Goal: Check status

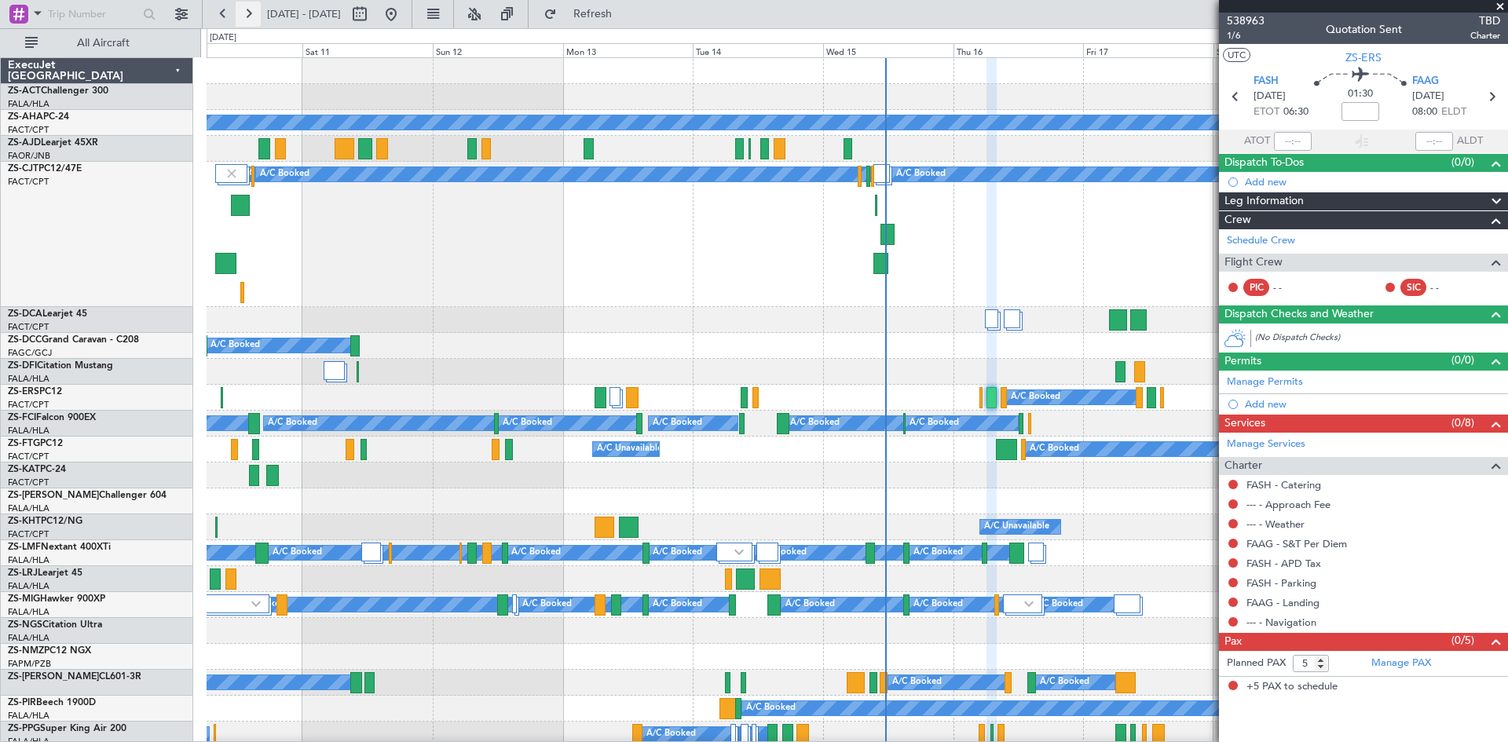
click at [250, 17] on button at bounding box center [248, 14] width 25 height 25
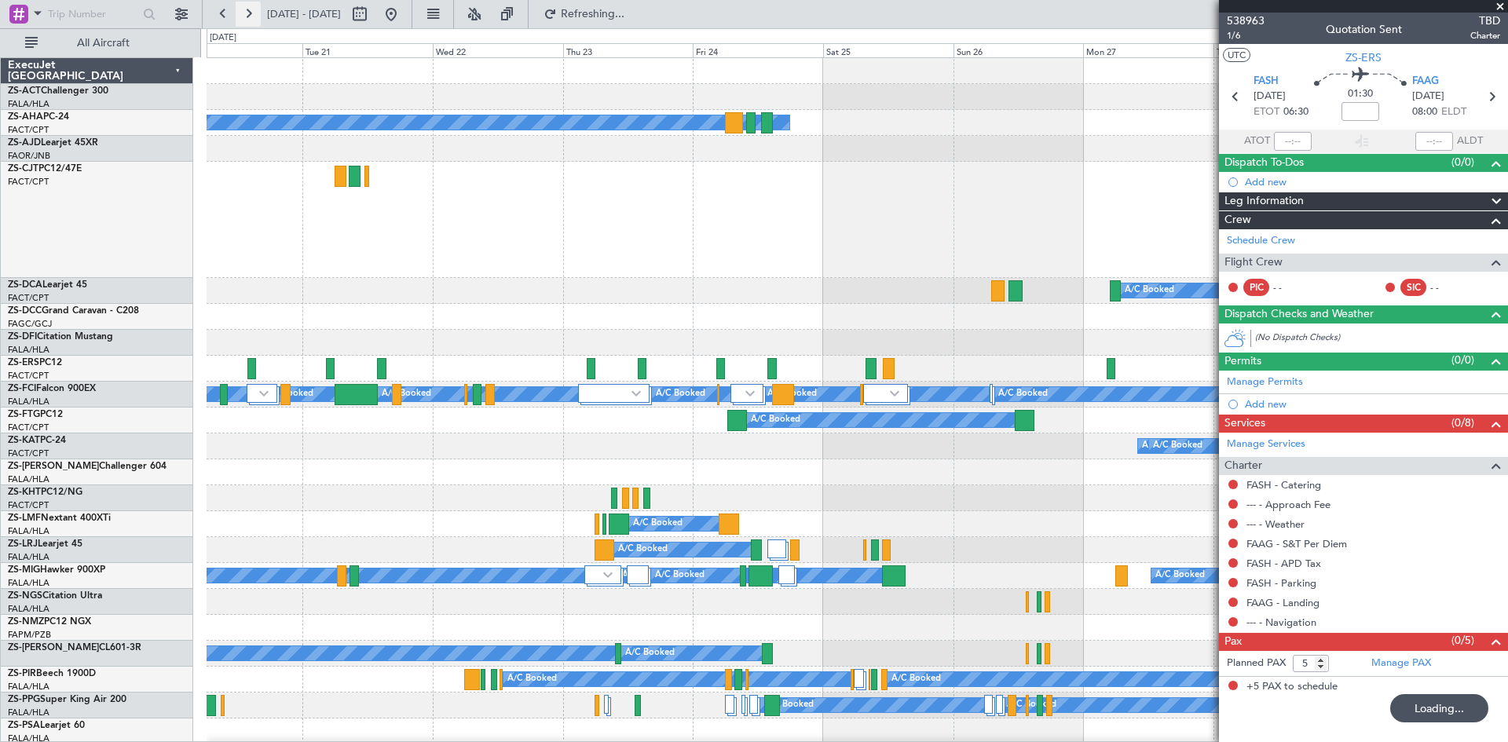
click at [251, 17] on button at bounding box center [248, 14] width 25 height 25
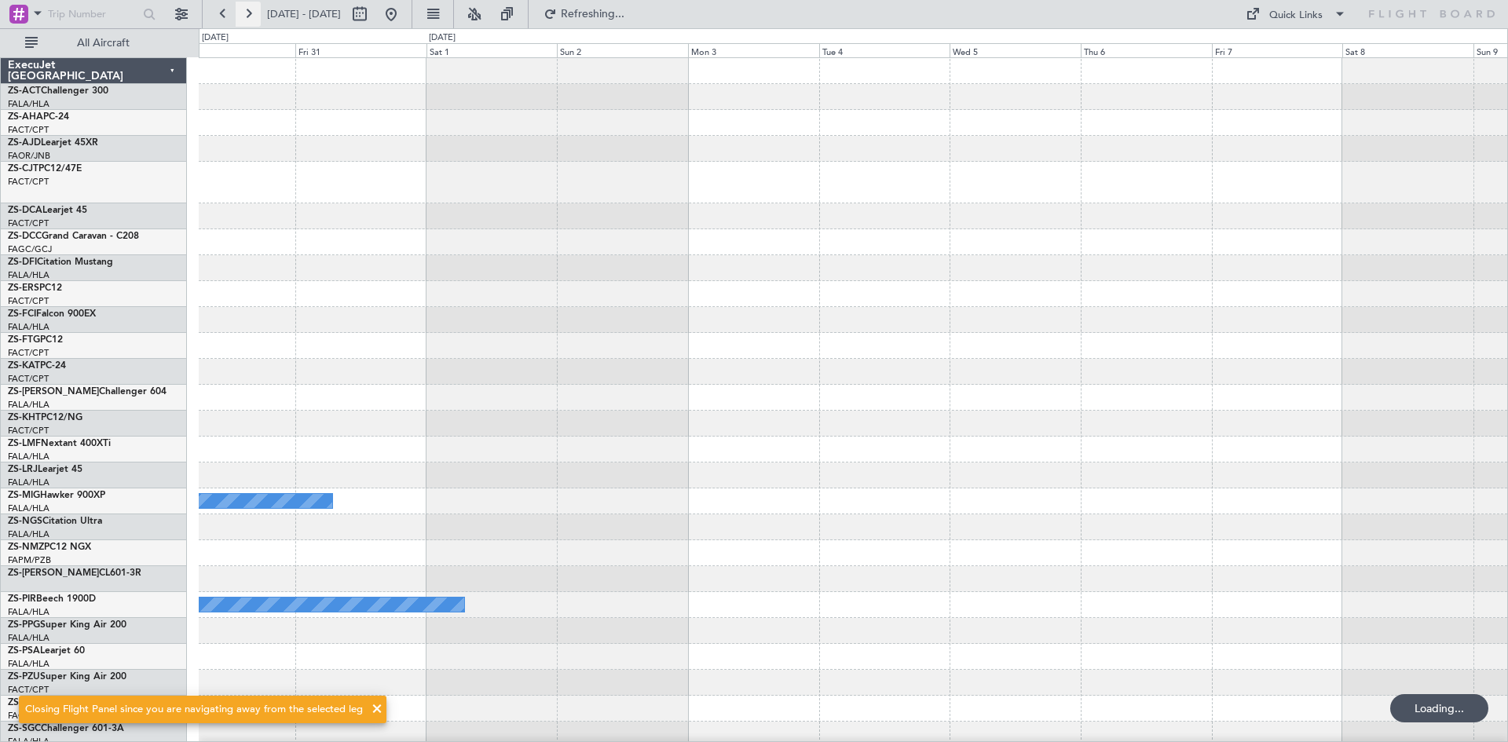
click at [251, 17] on button at bounding box center [248, 14] width 25 height 25
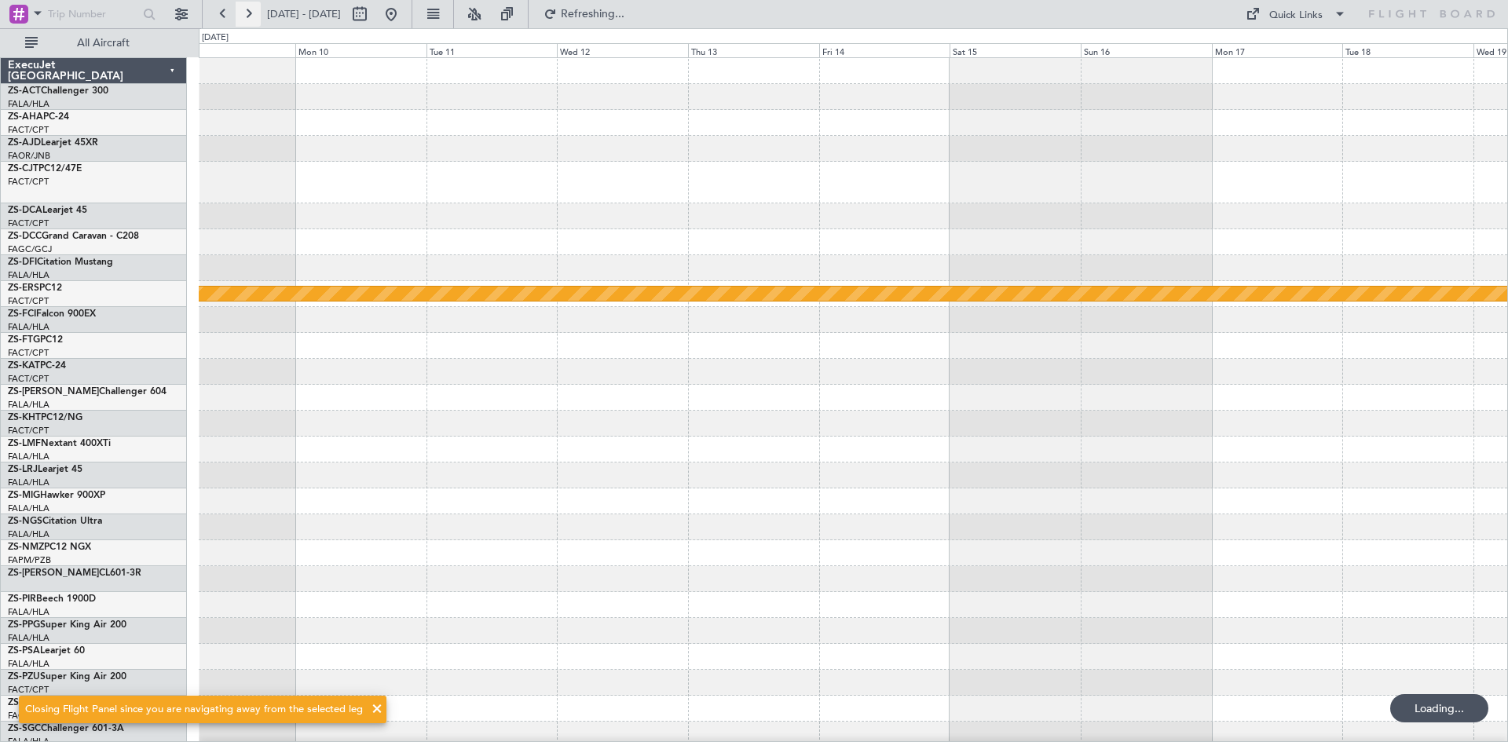
click at [251, 19] on button at bounding box center [248, 14] width 25 height 25
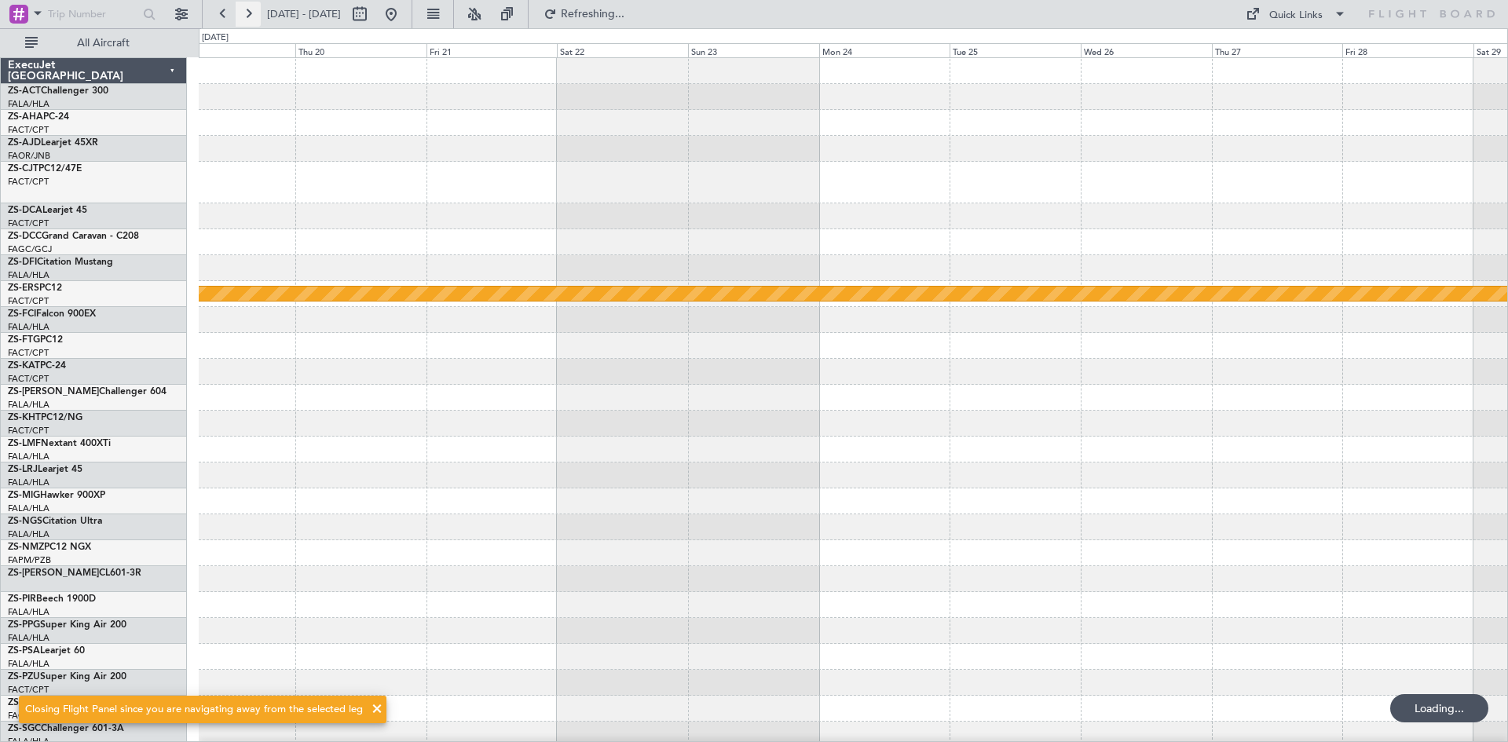
click at [251, 19] on button at bounding box center [248, 14] width 25 height 25
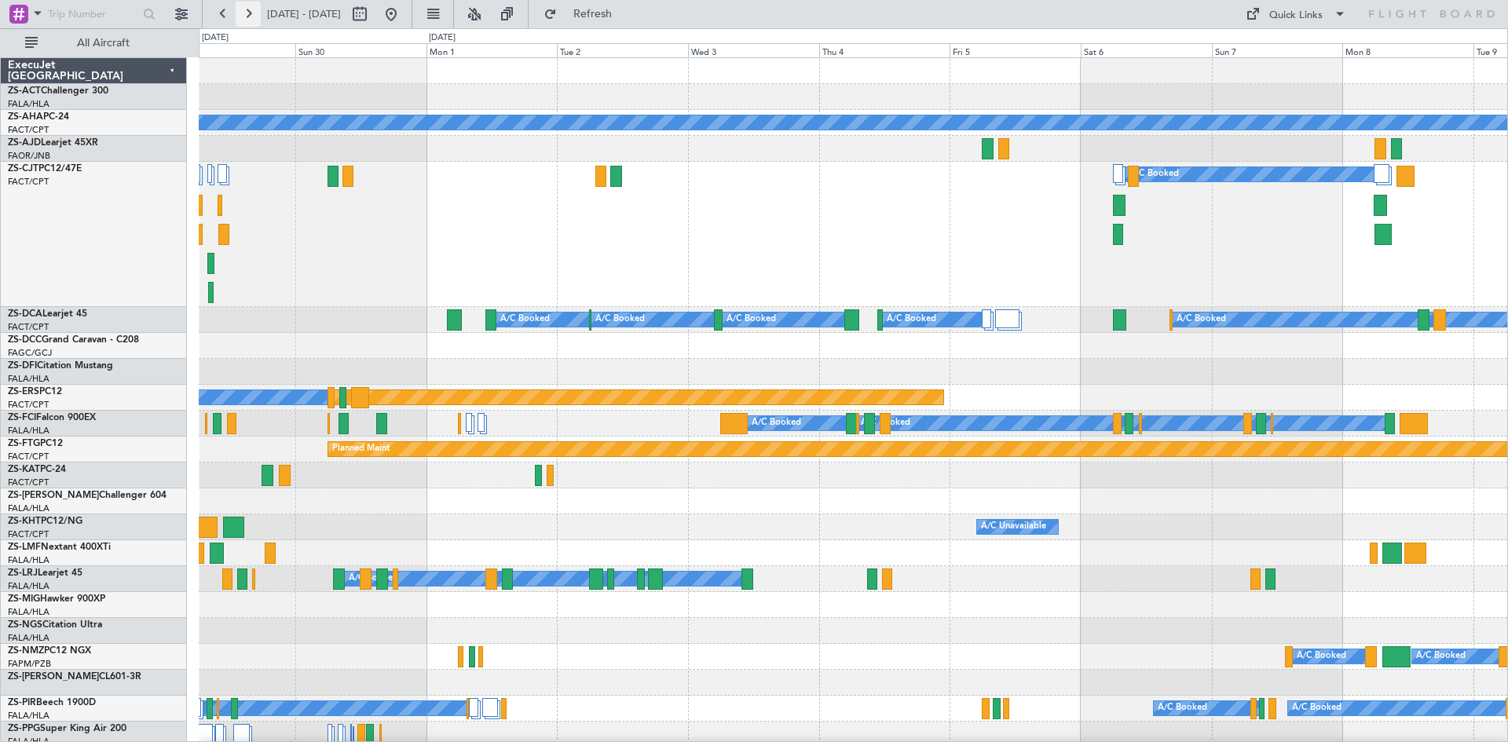
click at [251, 20] on button at bounding box center [248, 14] width 25 height 25
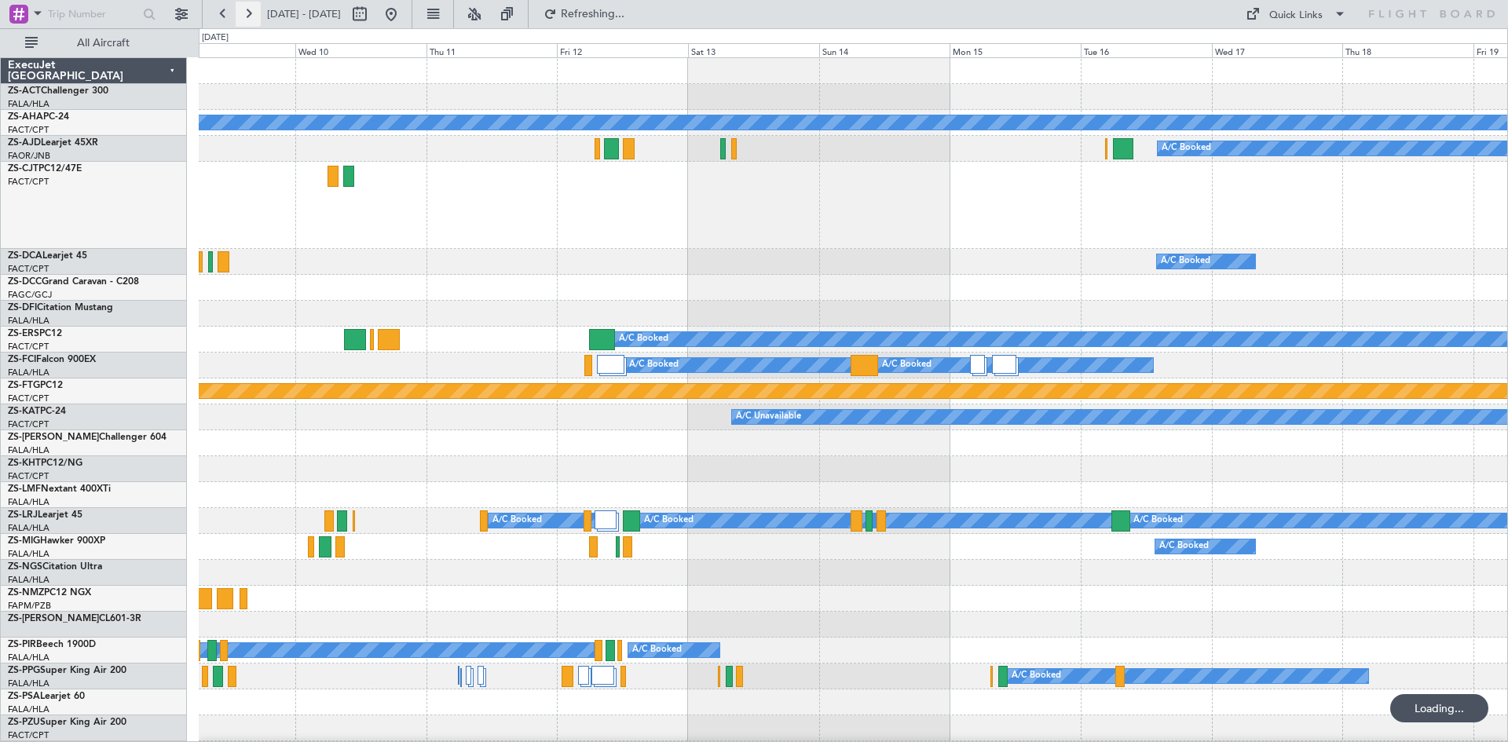
click at [251, 20] on button at bounding box center [248, 14] width 25 height 25
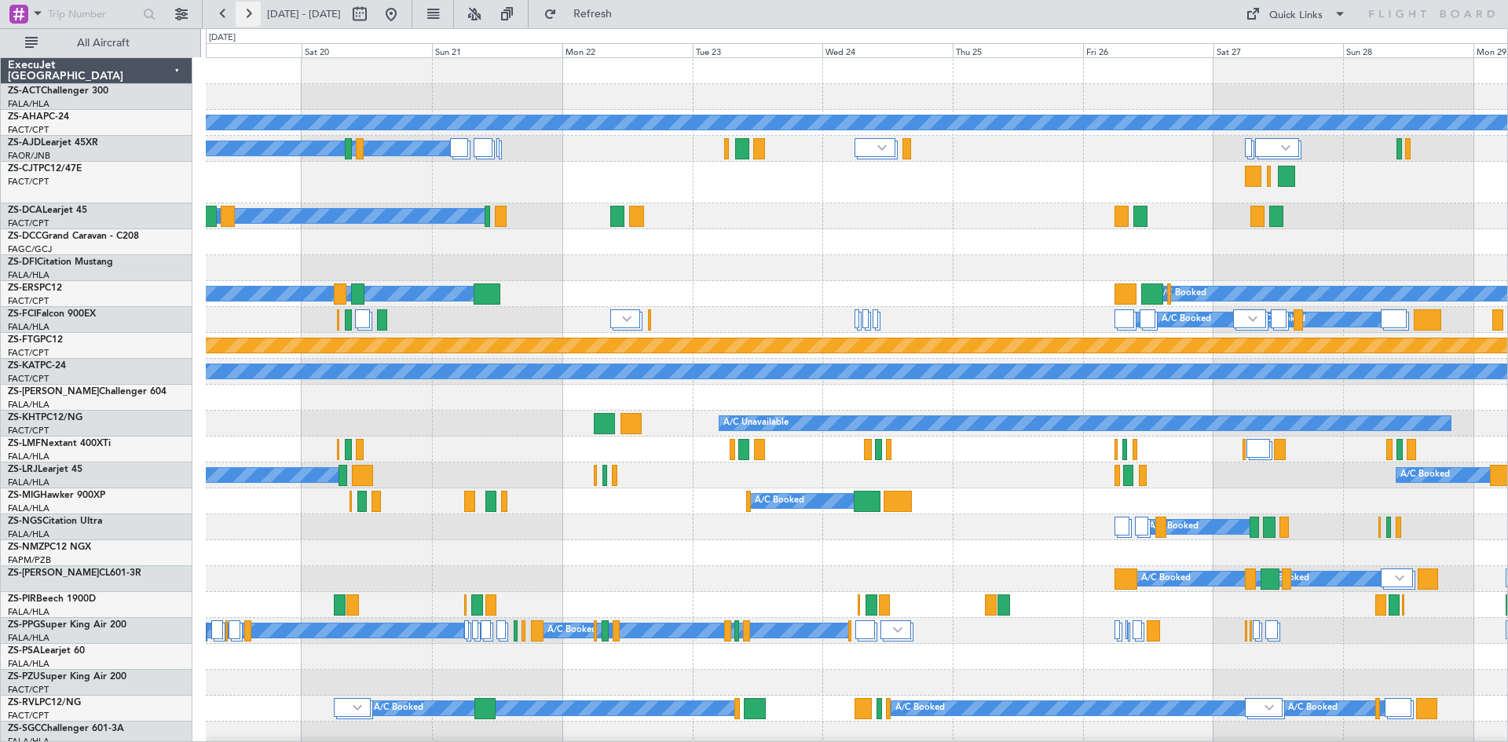
click at [251, 20] on button at bounding box center [248, 14] width 25 height 25
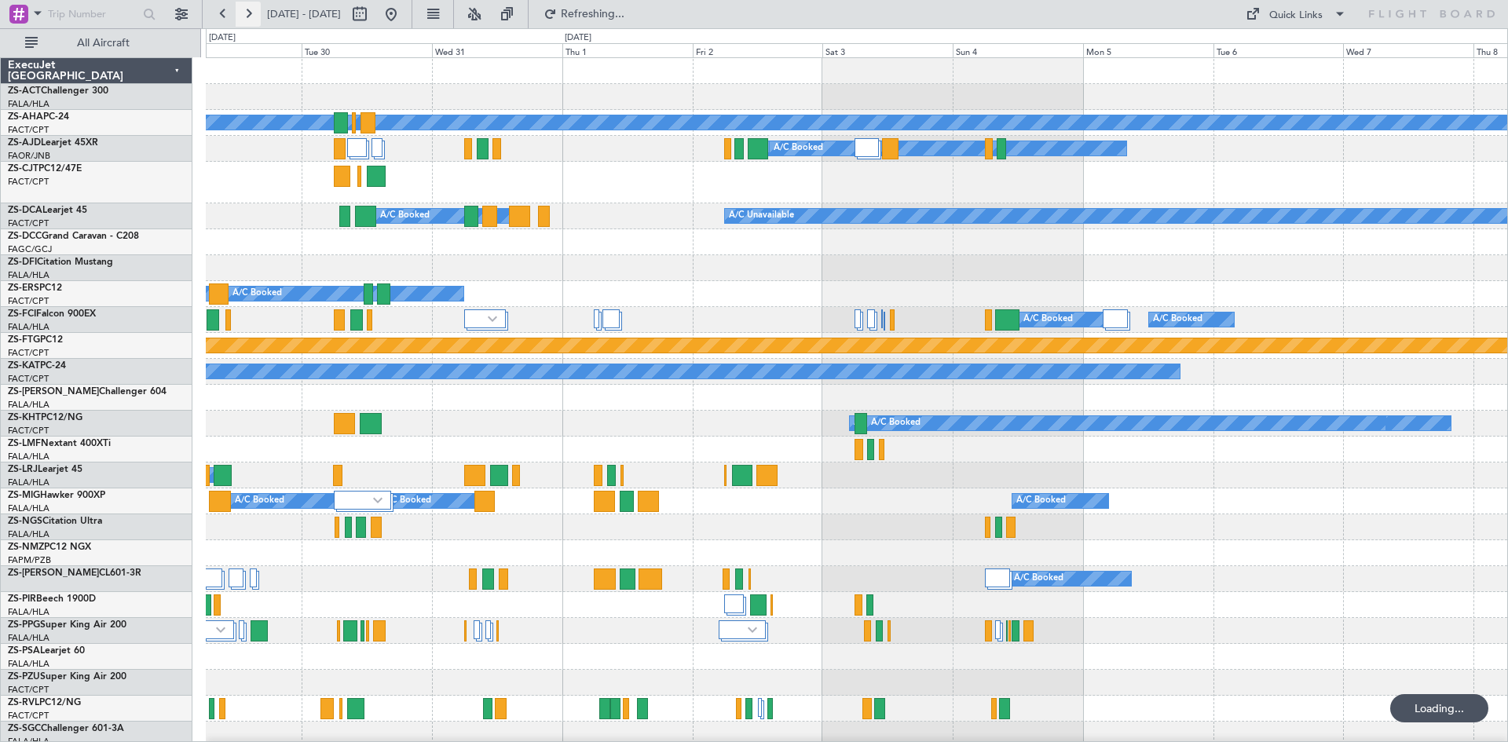
click at [251, 20] on button at bounding box center [248, 14] width 25 height 25
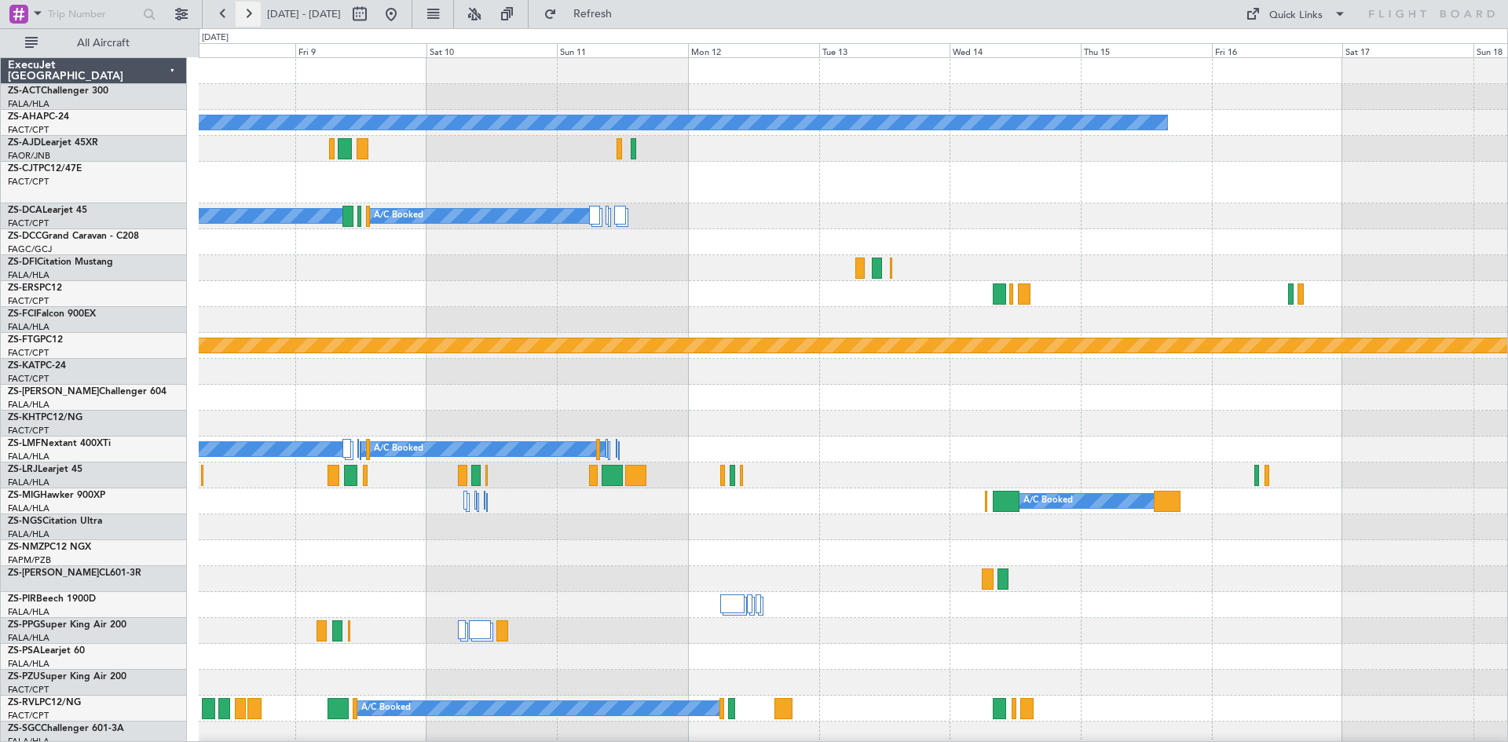
click at [251, 20] on button at bounding box center [248, 14] width 25 height 25
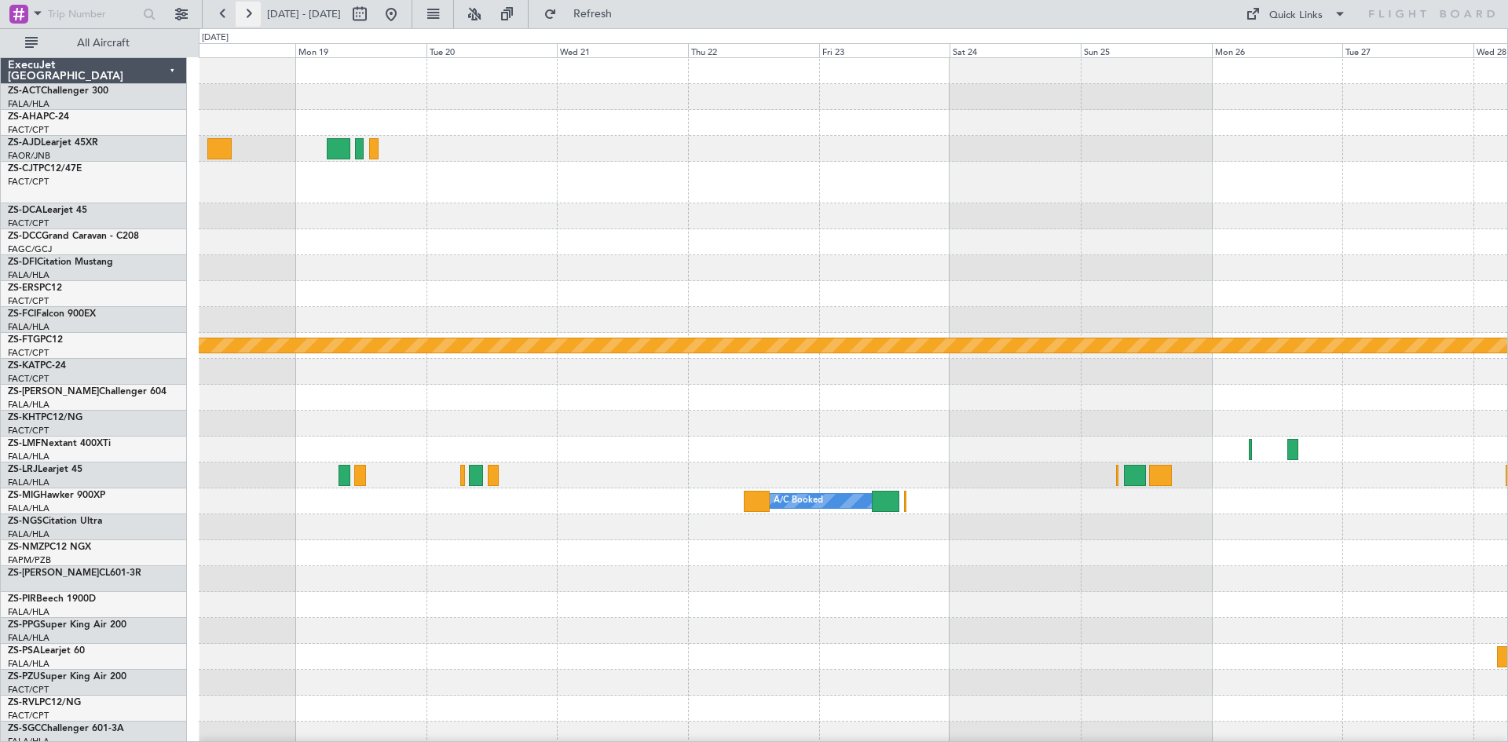
click at [251, 20] on button at bounding box center [248, 14] width 25 height 25
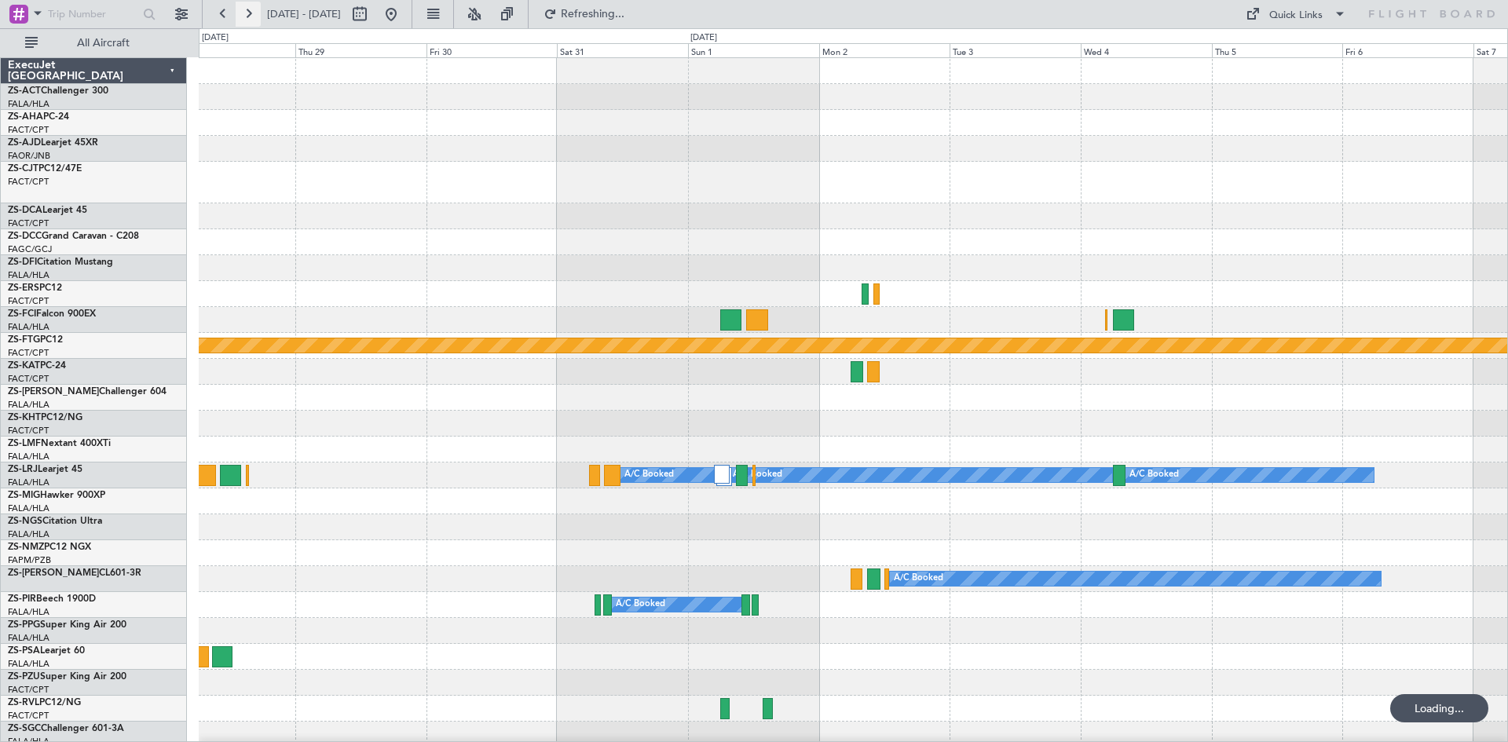
click at [251, 20] on button at bounding box center [248, 14] width 25 height 25
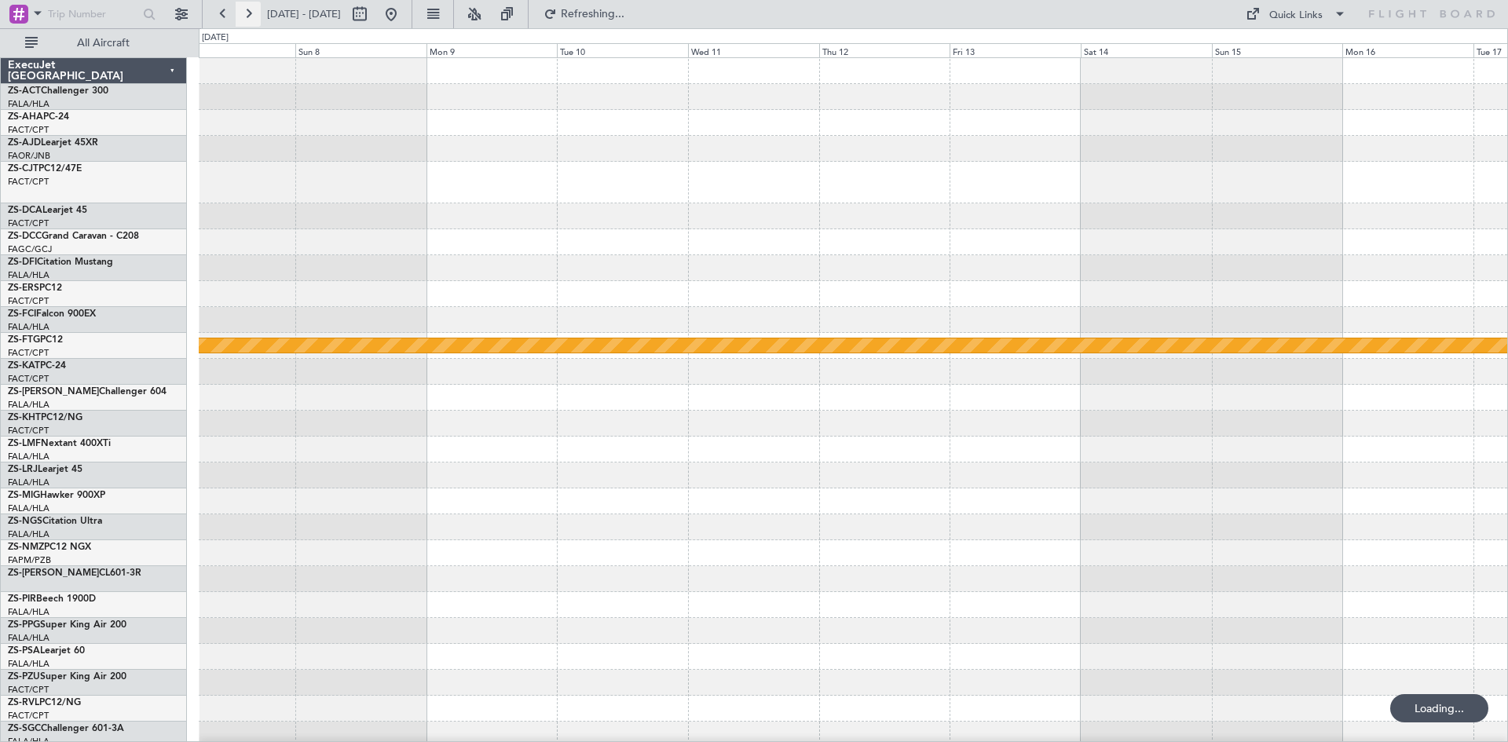
click at [251, 20] on button at bounding box center [248, 14] width 25 height 25
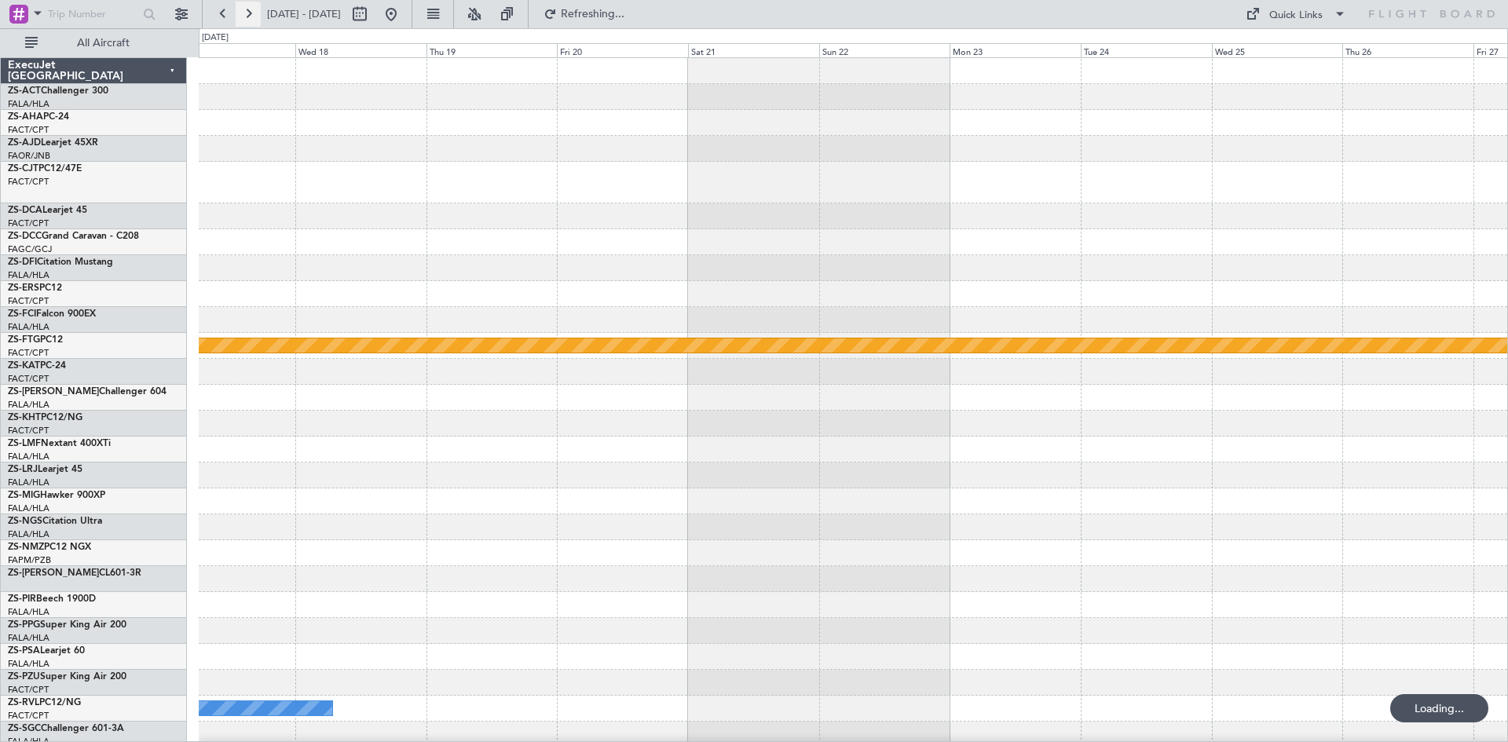
click at [251, 20] on button at bounding box center [248, 14] width 25 height 25
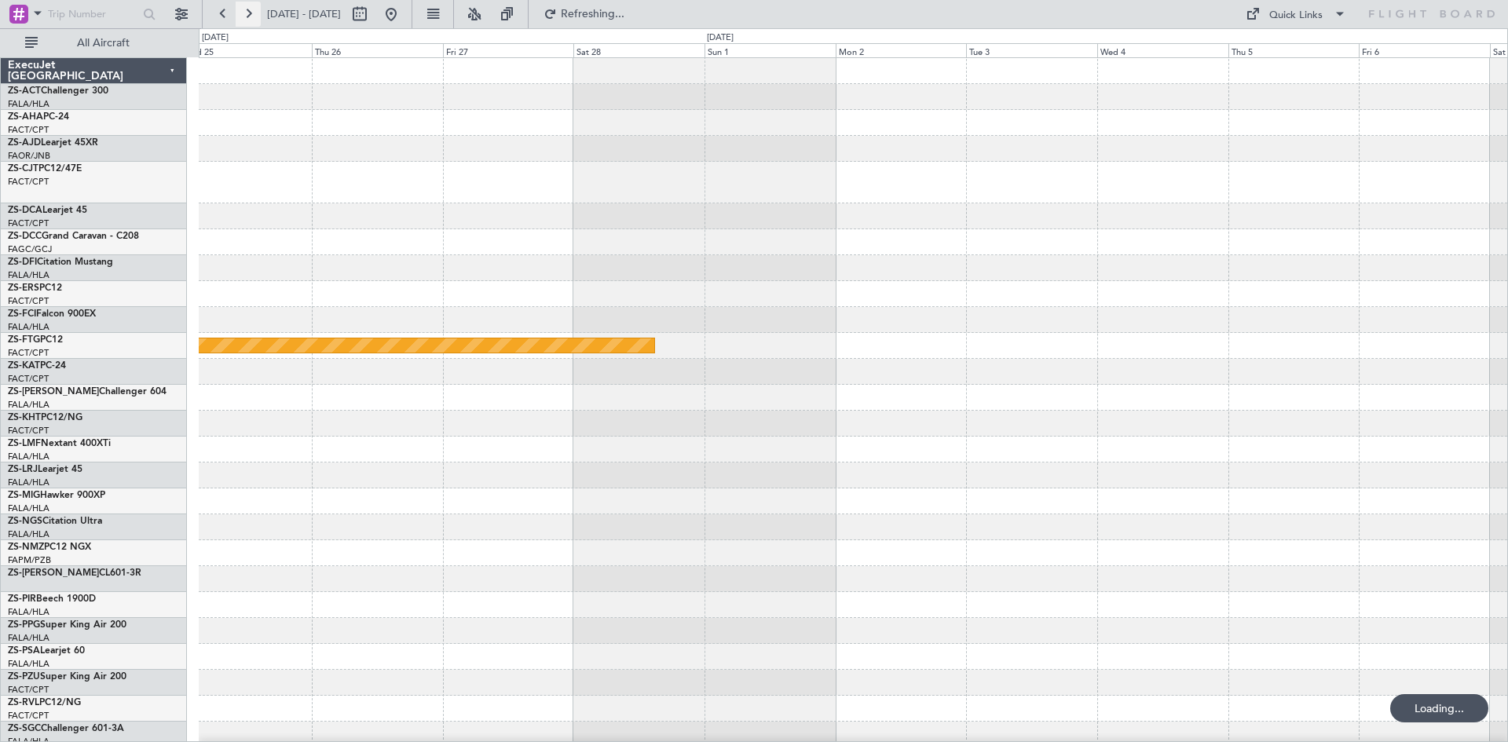
click at [251, 20] on button at bounding box center [248, 14] width 25 height 25
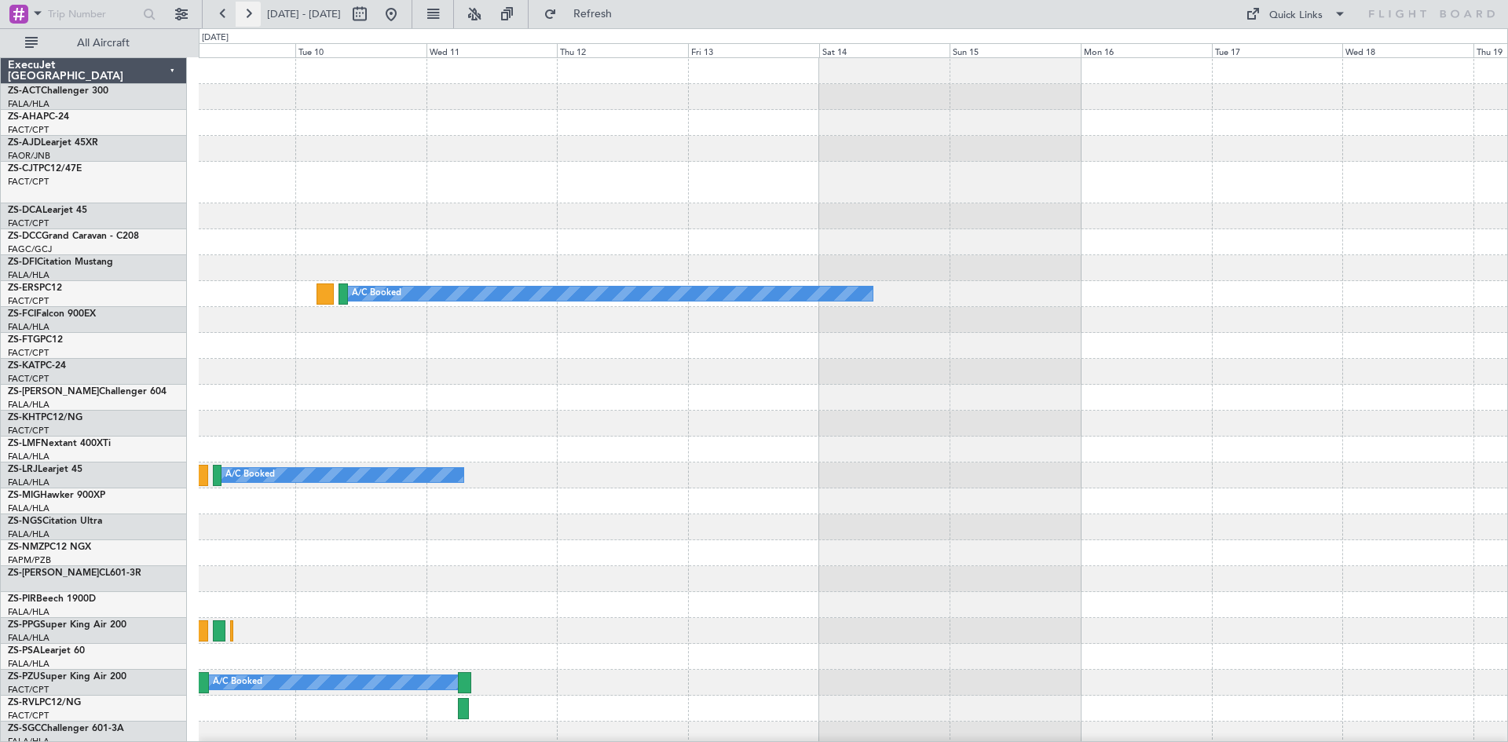
click at [251, 20] on button at bounding box center [248, 14] width 25 height 25
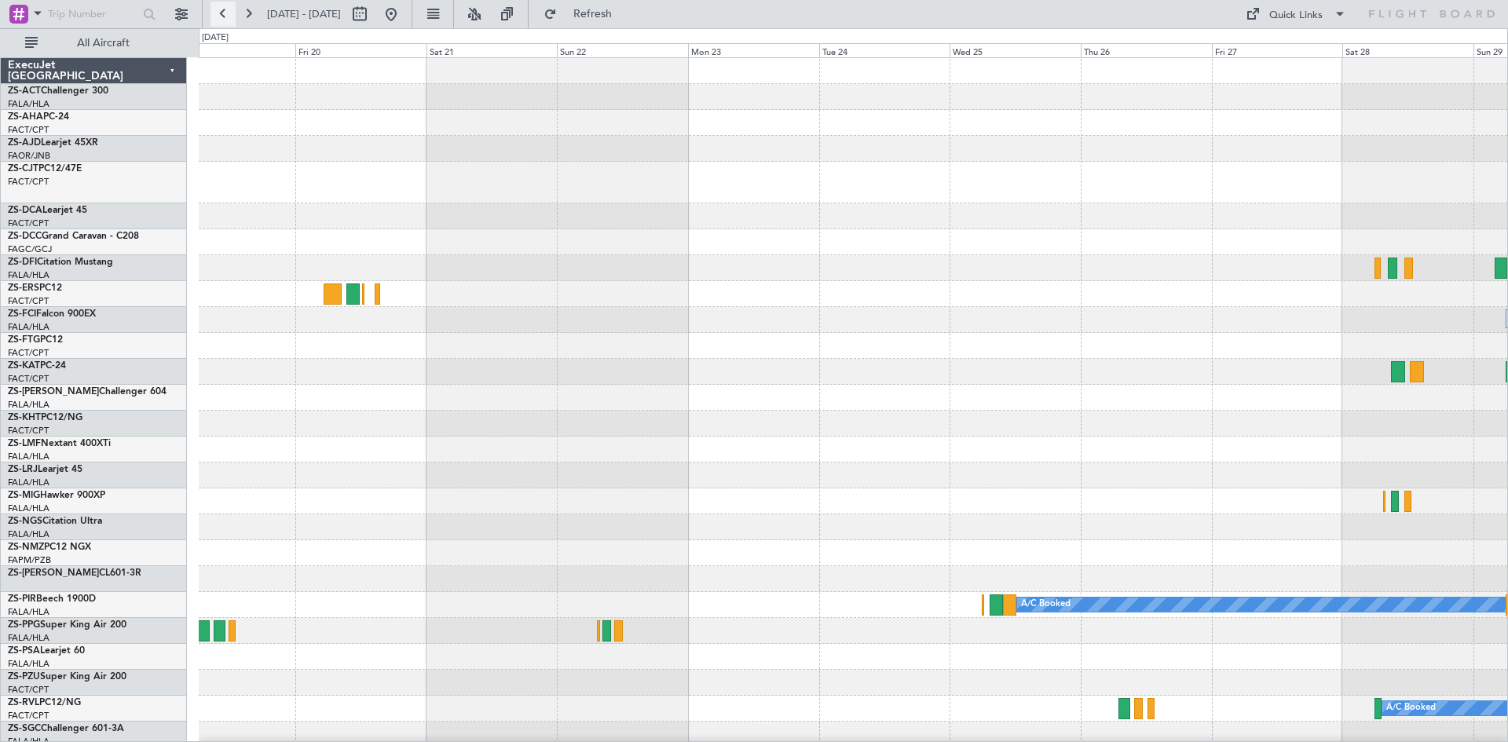
click at [225, 18] on button at bounding box center [222, 14] width 25 height 25
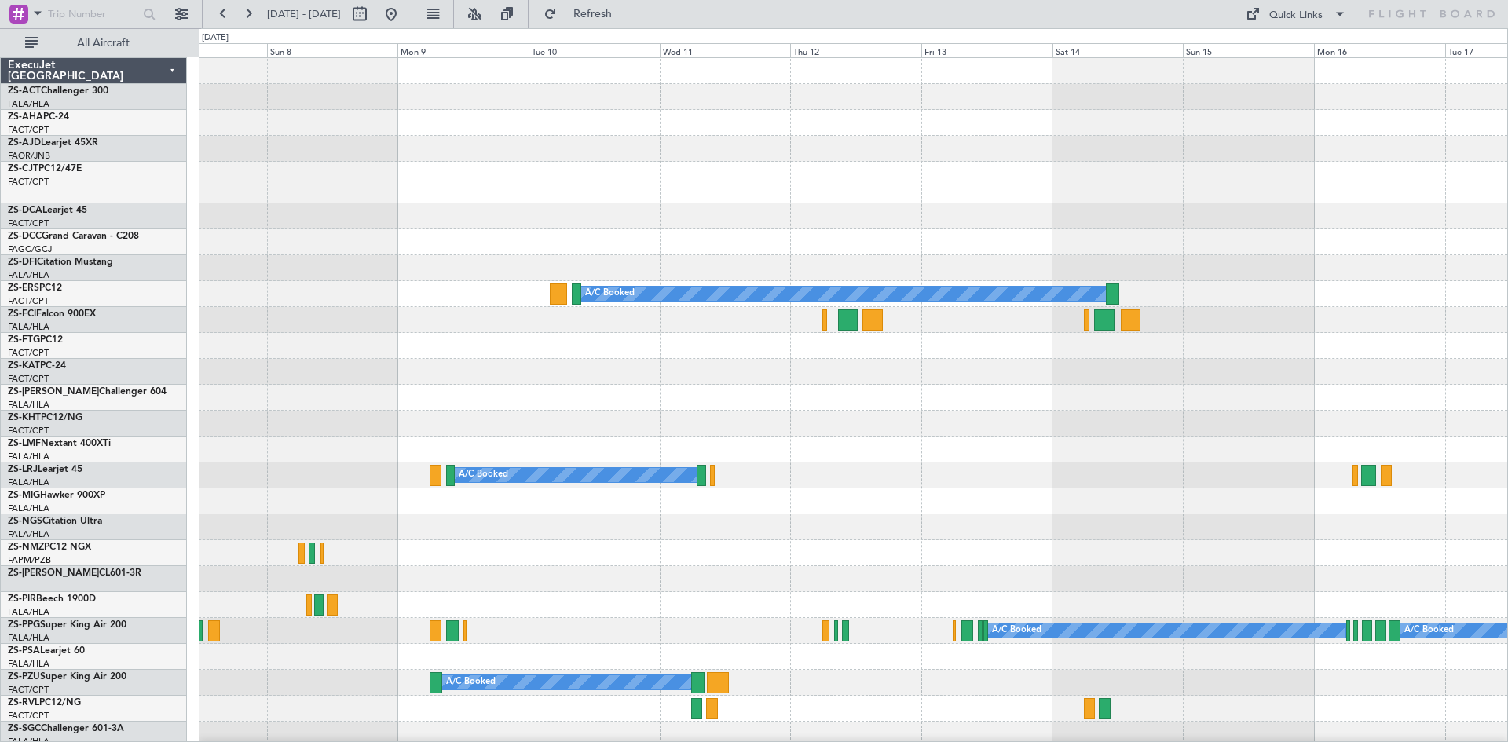
click at [500, 368] on div "A/C Booked A/C Booked A/C Booked A/C Booked A/C Booked" at bounding box center [853, 714] width 1308 height 1312
